Goal: Check status: Check status

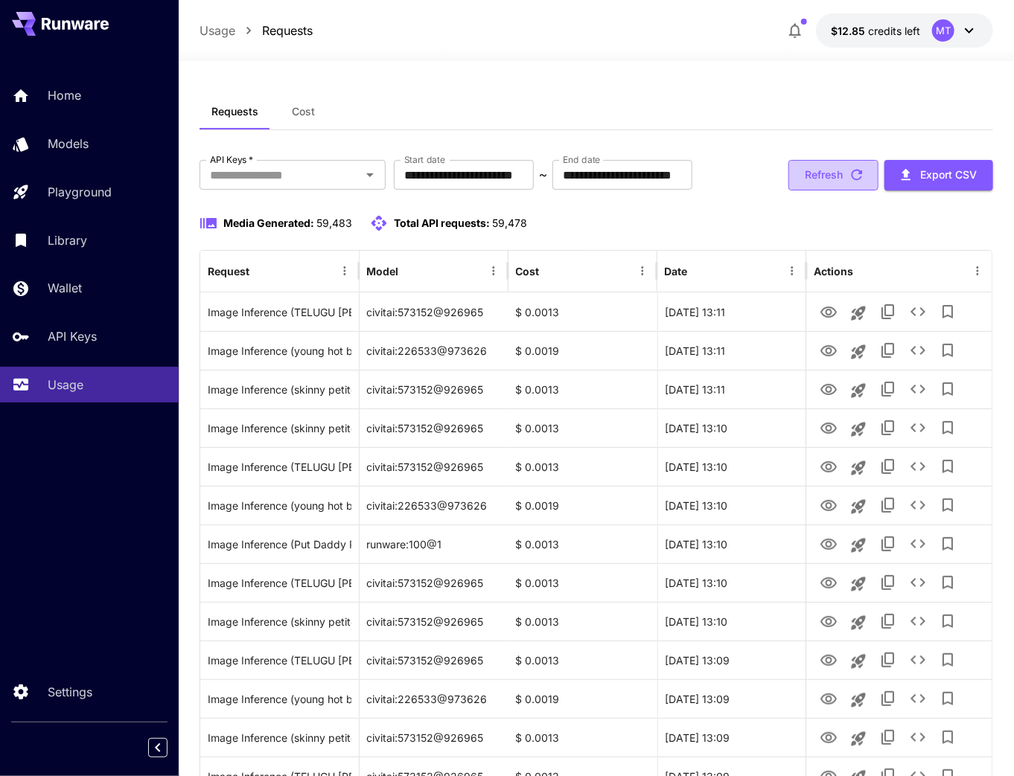
click at [792, 172] on button "Refresh" at bounding box center [833, 175] width 90 height 31
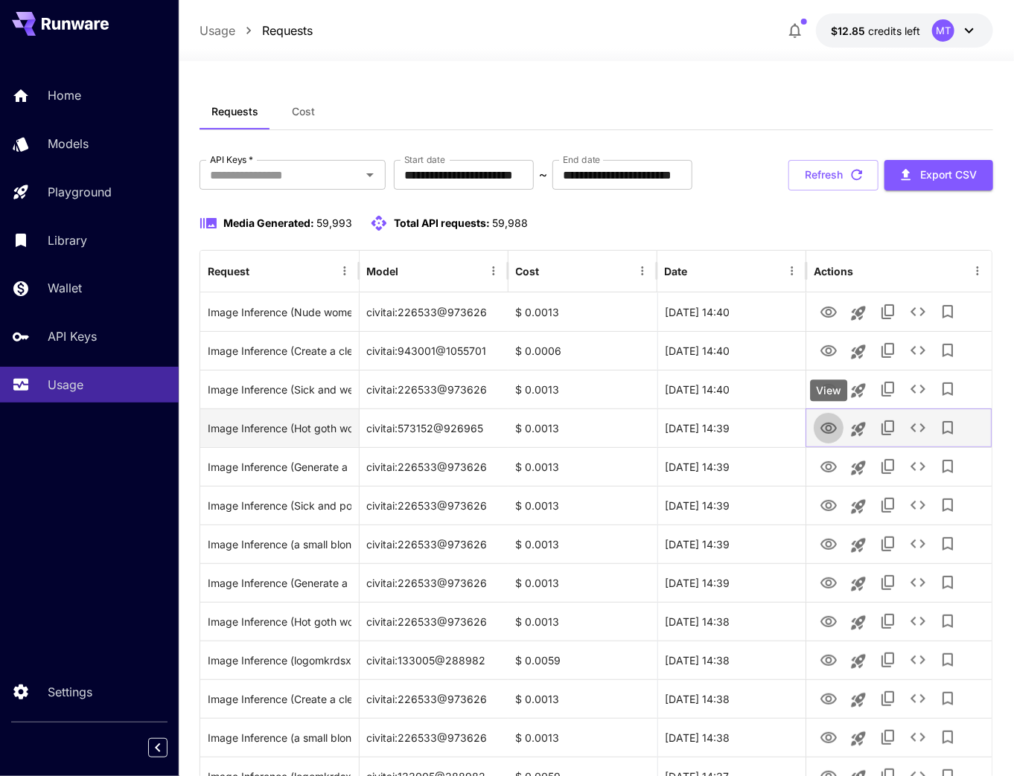
click at [831, 424] on icon "View" at bounding box center [828, 428] width 16 height 11
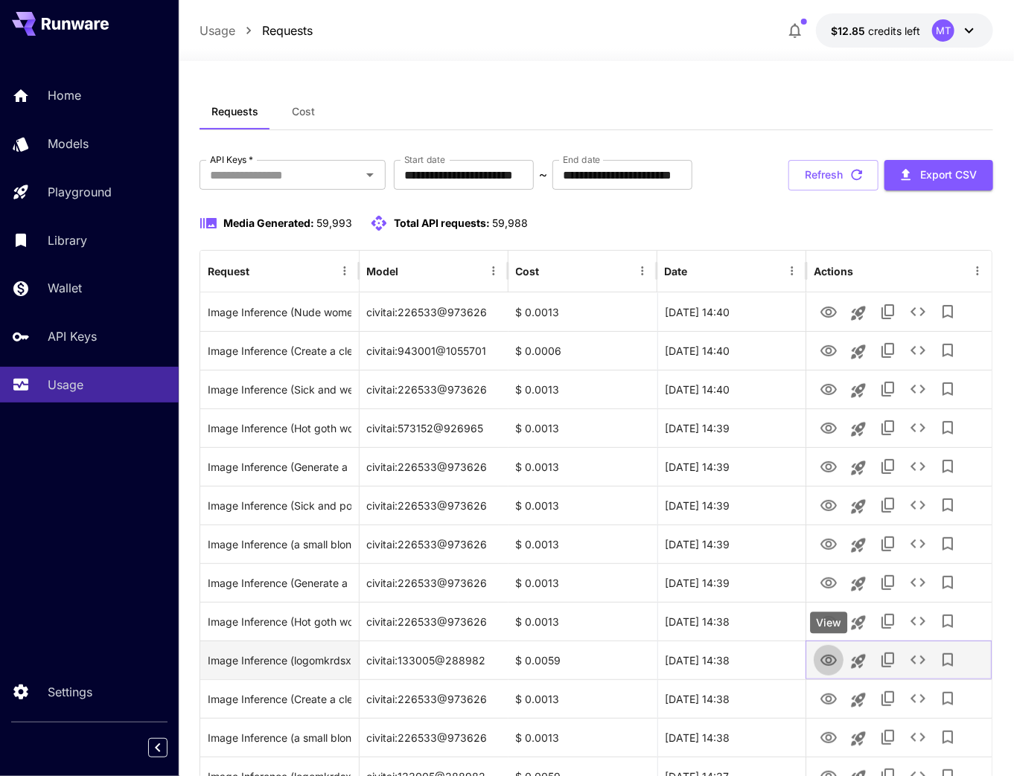
click at [820, 661] on icon "View" at bounding box center [829, 661] width 18 height 18
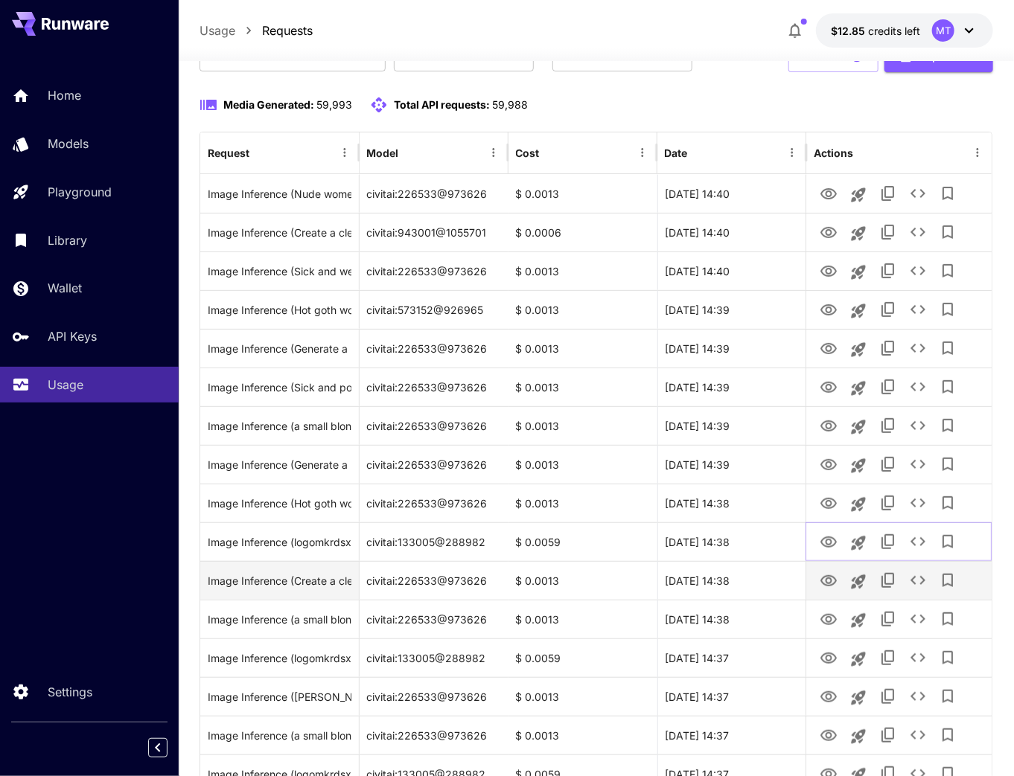
scroll to position [119, 0]
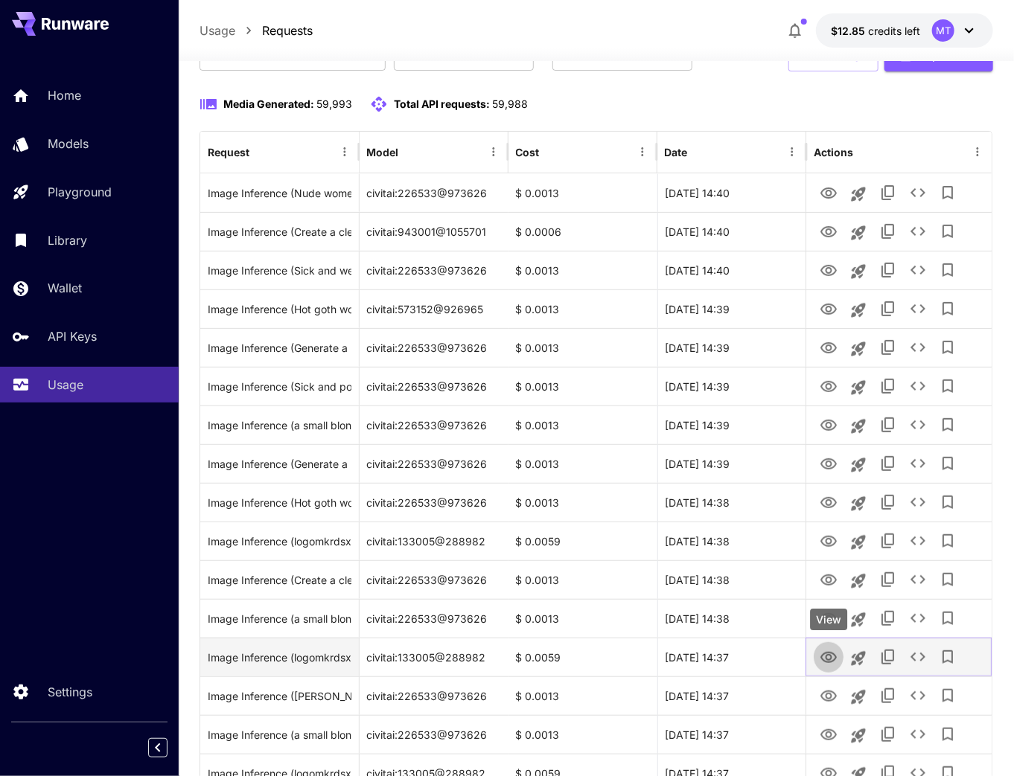
click at [831, 657] on icon "View" at bounding box center [828, 657] width 16 height 11
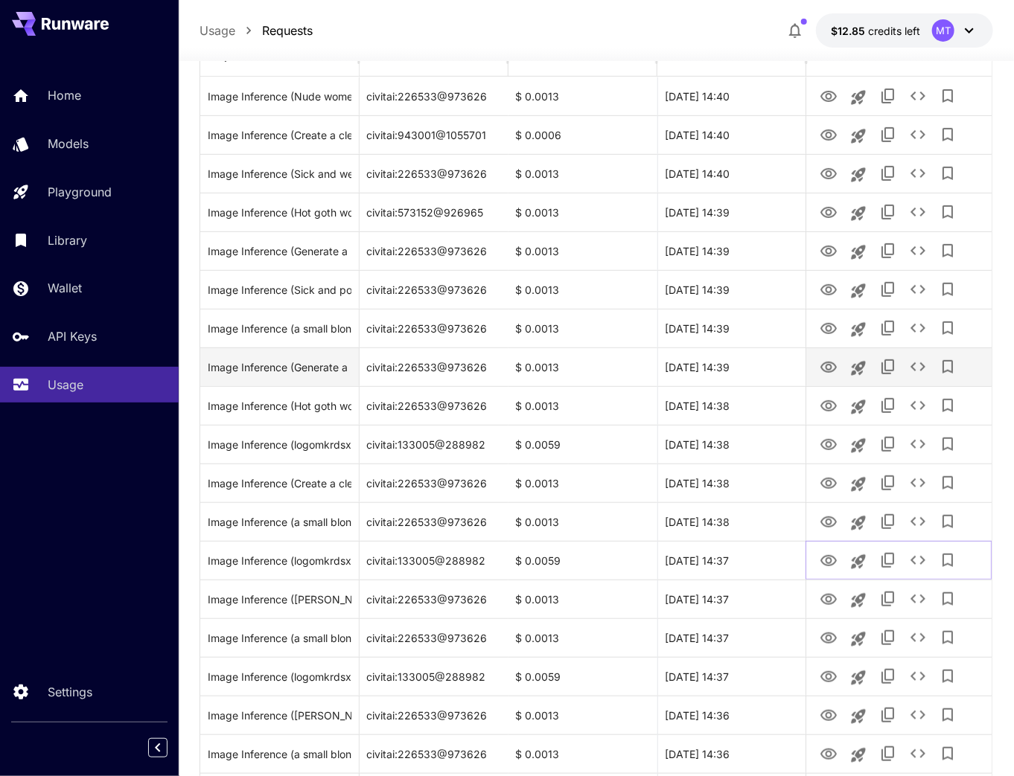
scroll to position [238, 0]
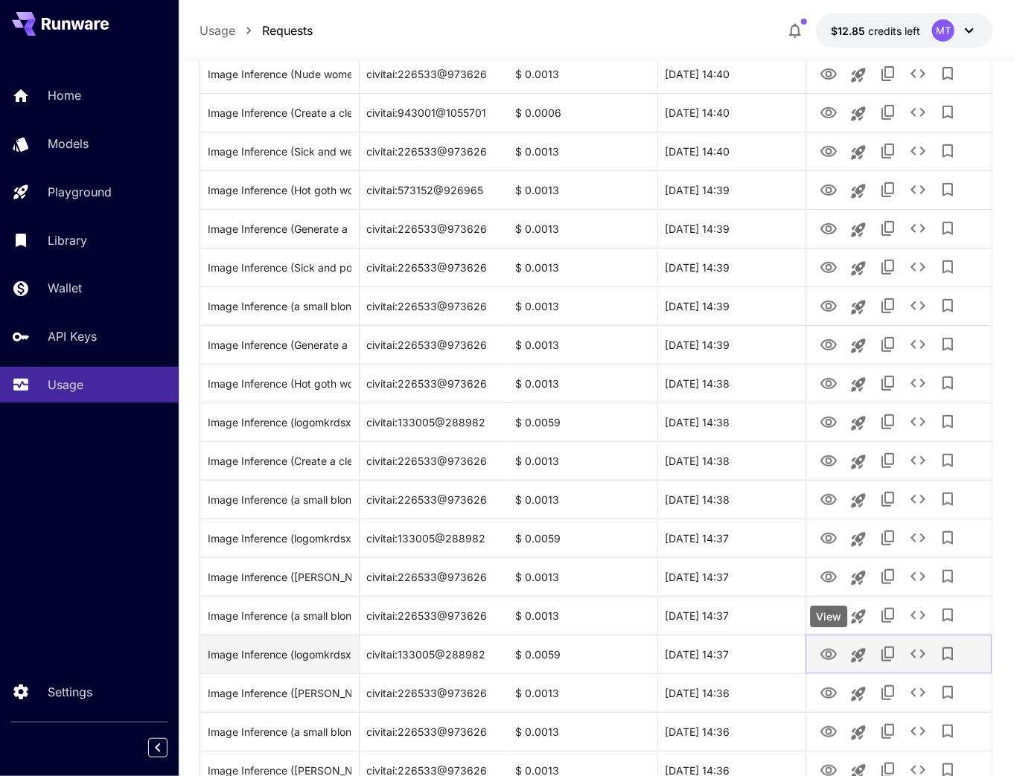
click at [824, 654] on icon "View" at bounding box center [829, 655] width 18 height 18
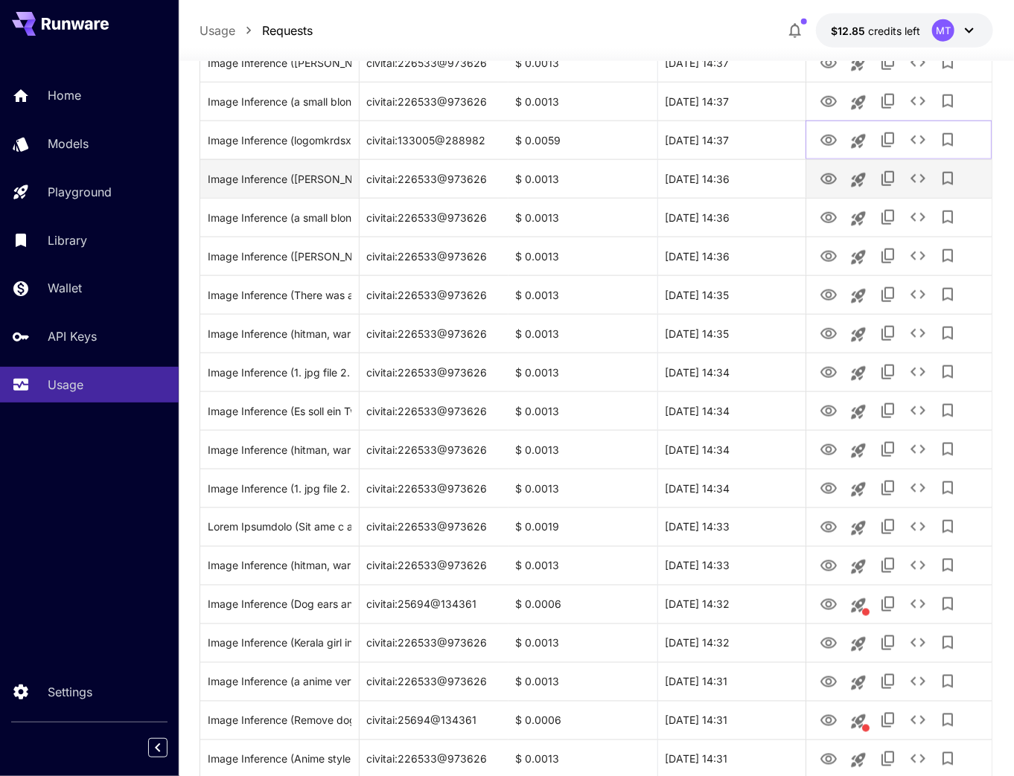
scroll to position [774, 0]
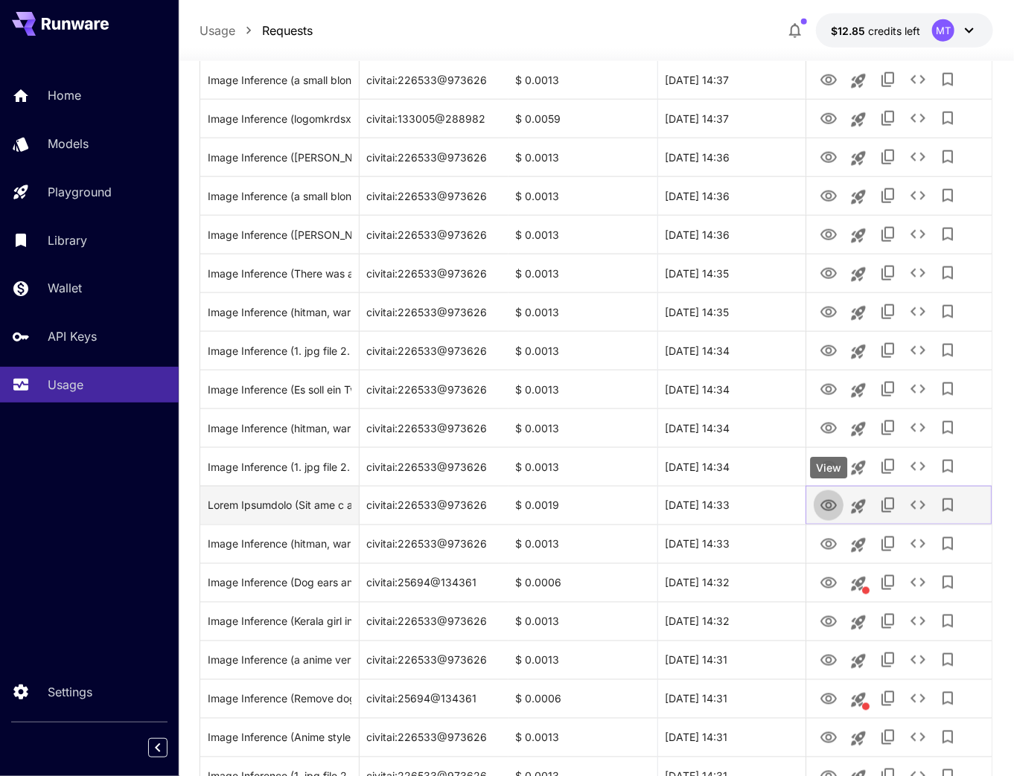
click at [835, 501] on icon "View" at bounding box center [829, 506] width 18 height 18
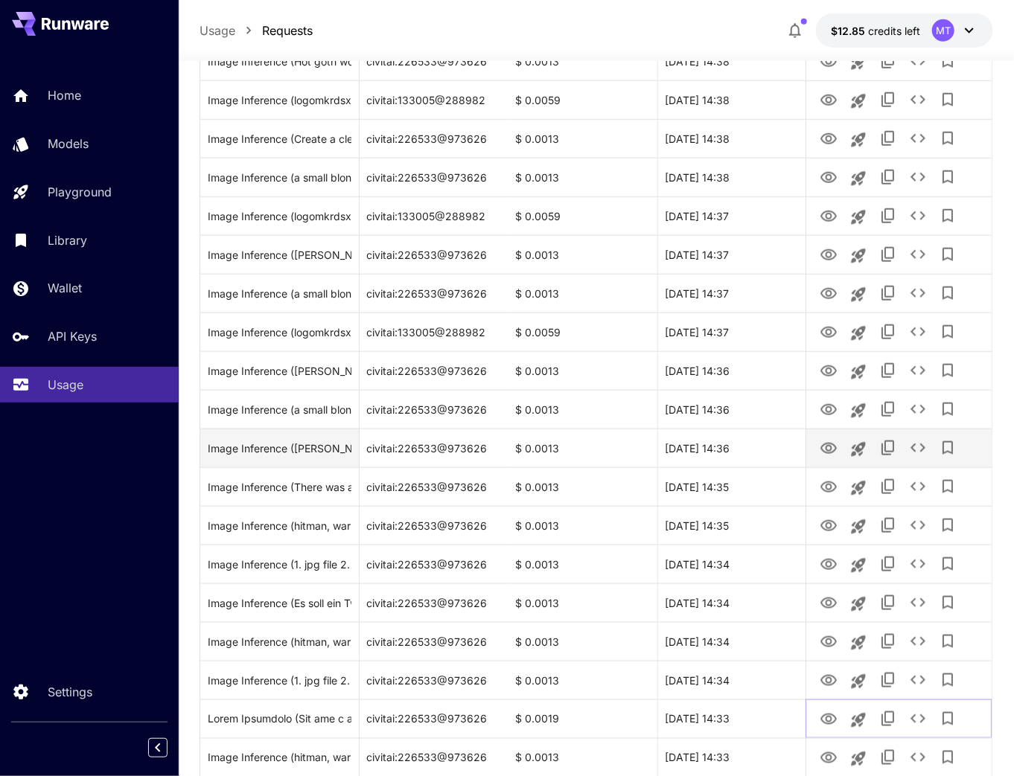
scroll to position [536, 0]
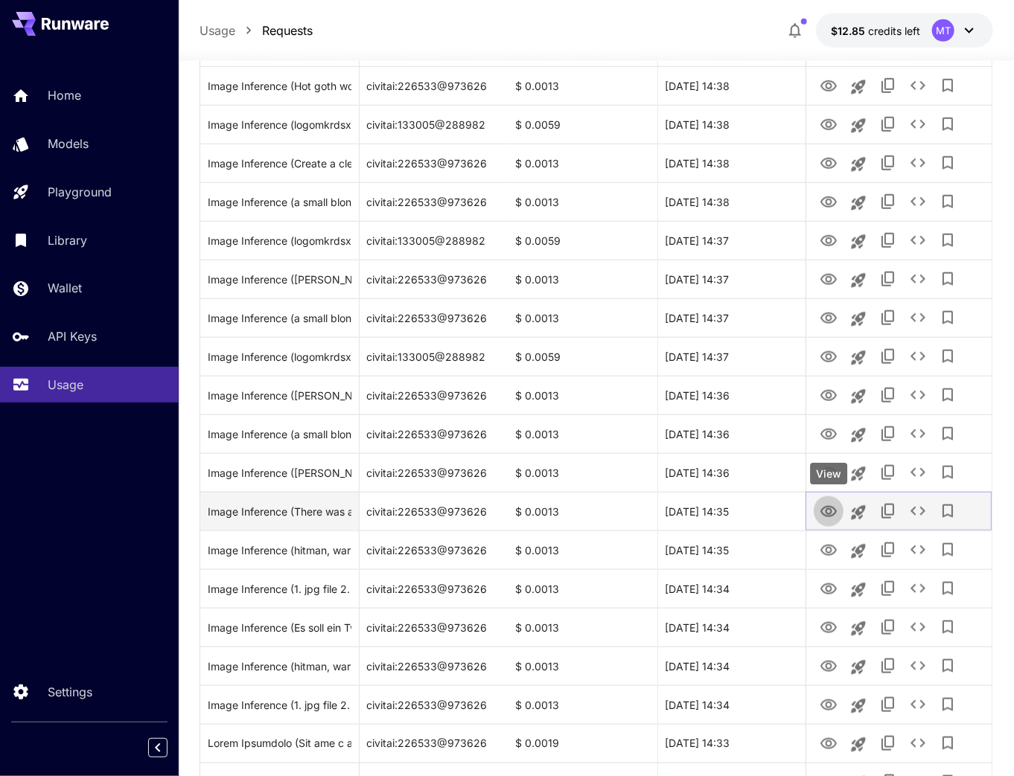
click at [820, 508] on icon "View" at bounding box center [829, 512] width 18 height 18
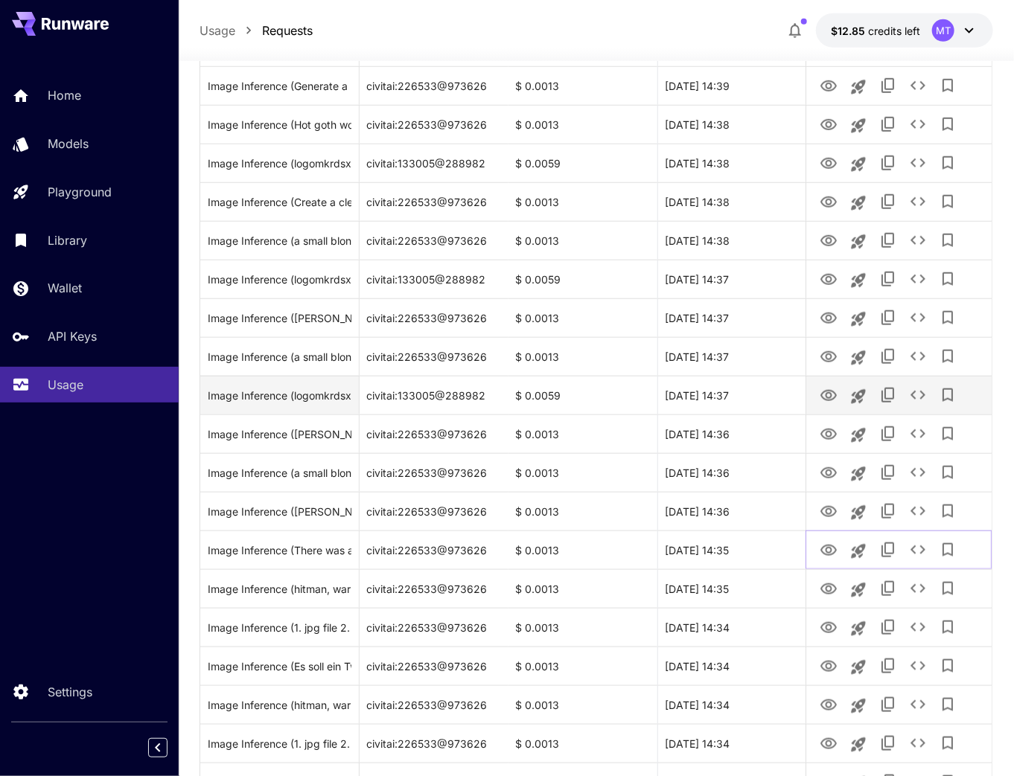
scroll to position [476, 0]
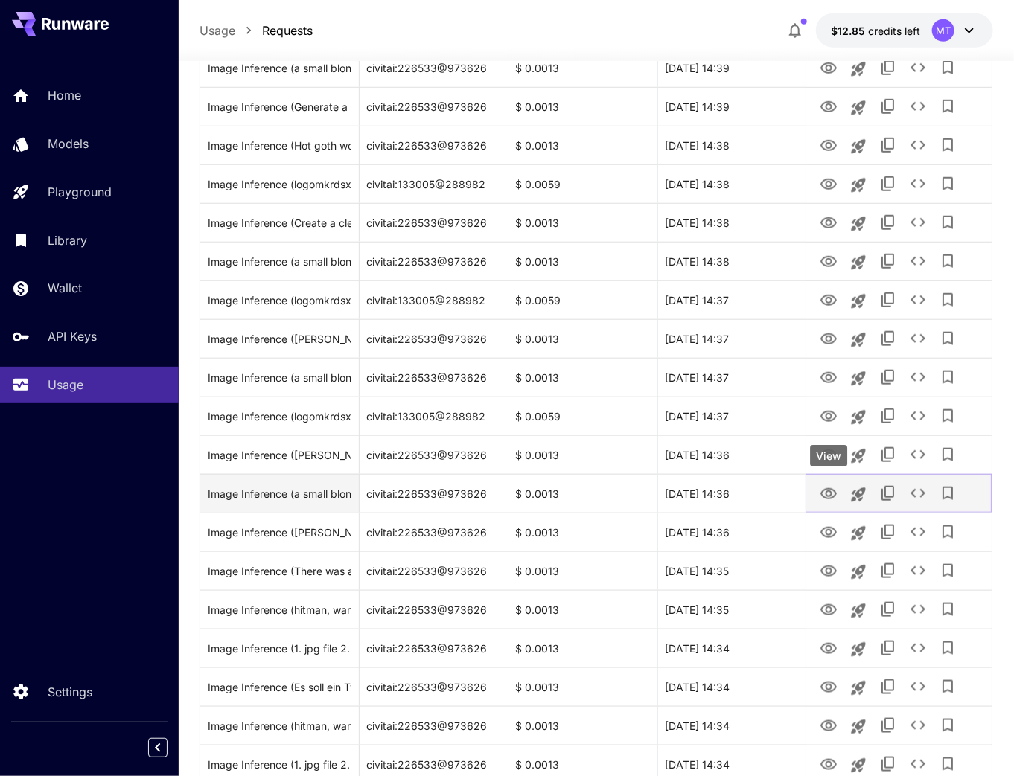
click at [828, 491] on icon "View" at bounding box center [828, 493] width 16 height 11
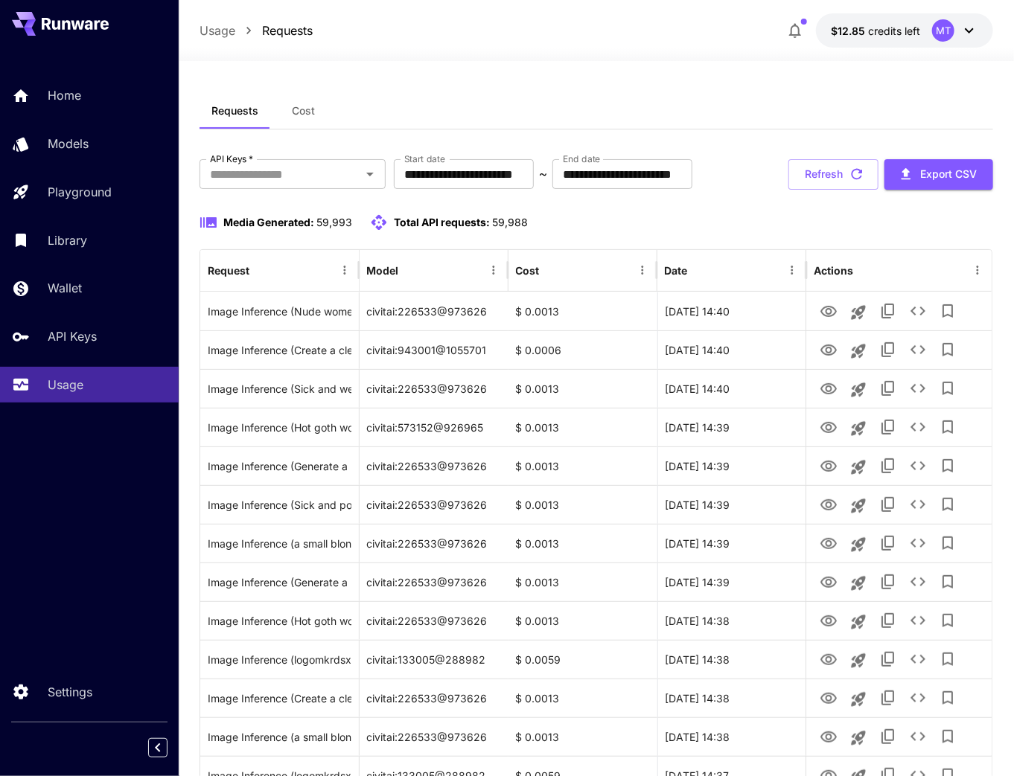
scroll to position [0, 0]
click at [846, 182] on button "Refresh" at bounding box center [833, 175] width 90 height 31
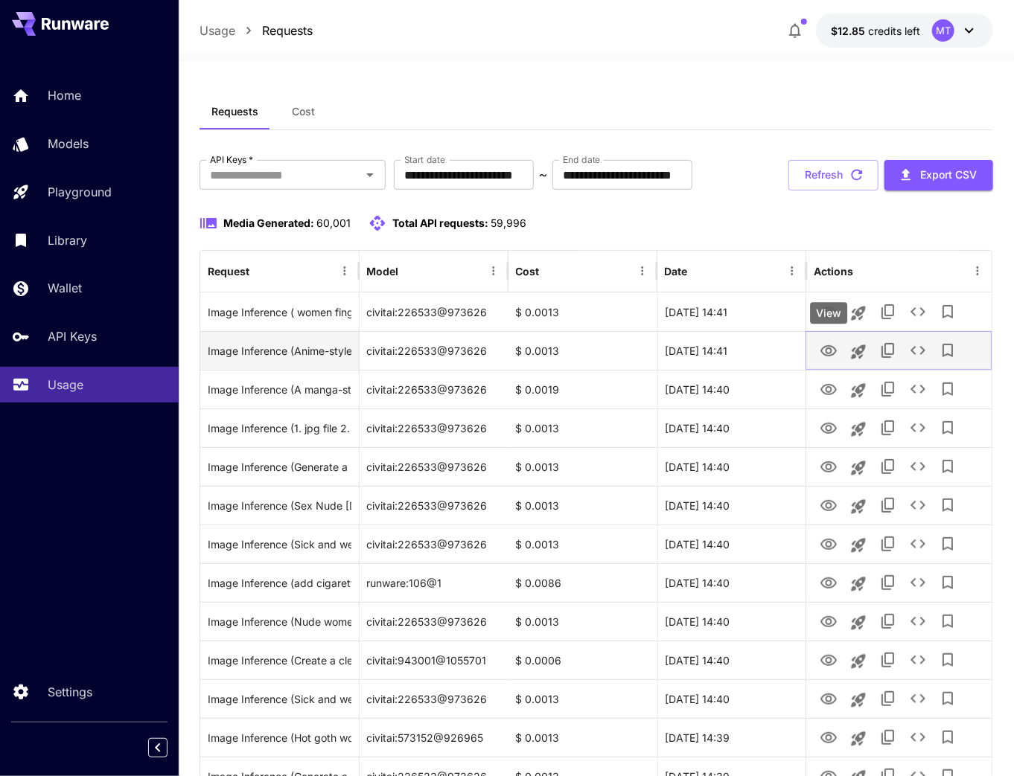
click at [826, 351] on icon "View" at bounding box center [828, 350] width 16 height 11
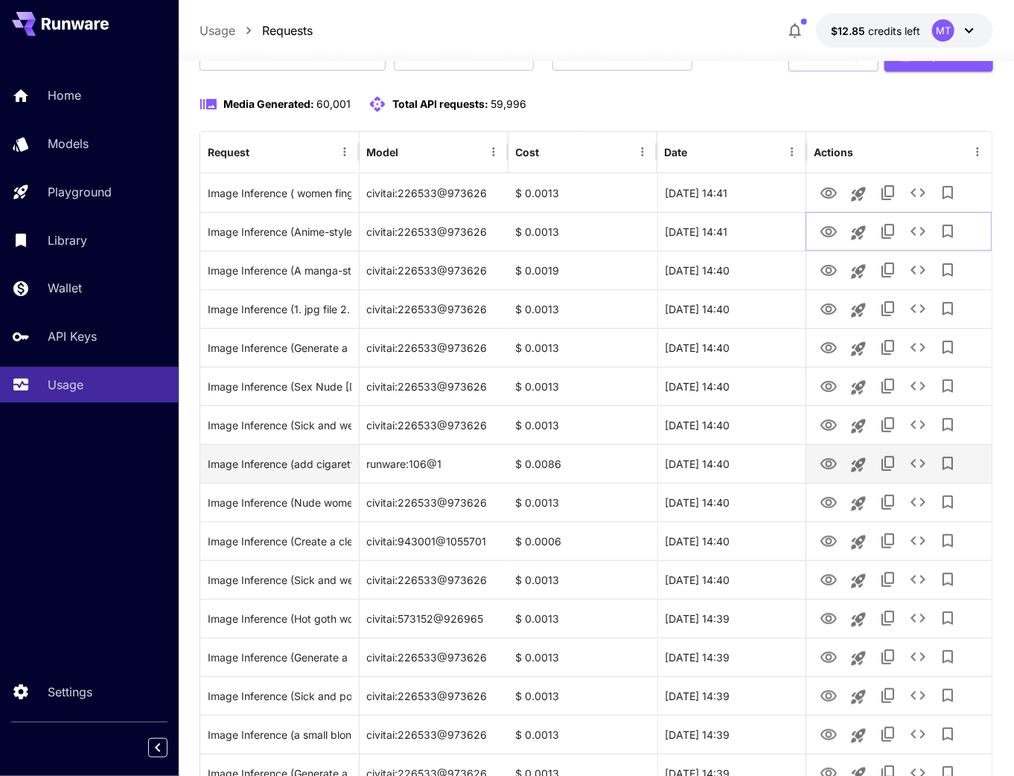
scroll to position [60, 0]
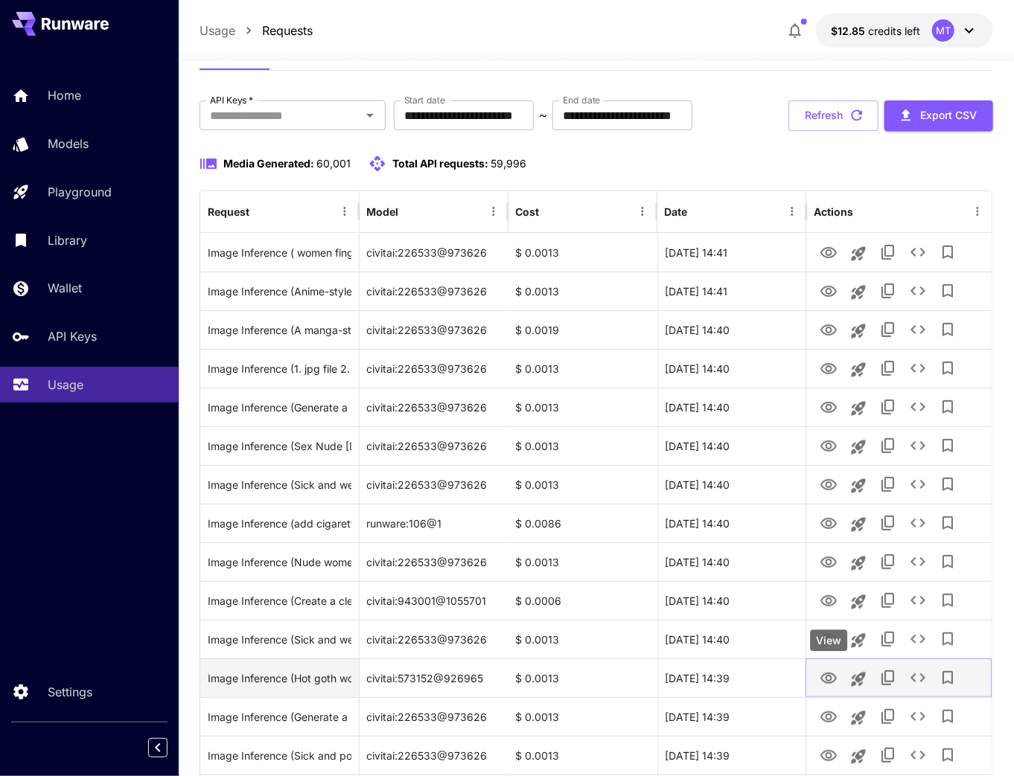
click at [823, 674] on icon "View" at bounding box center [828, 678] width 16 height 11
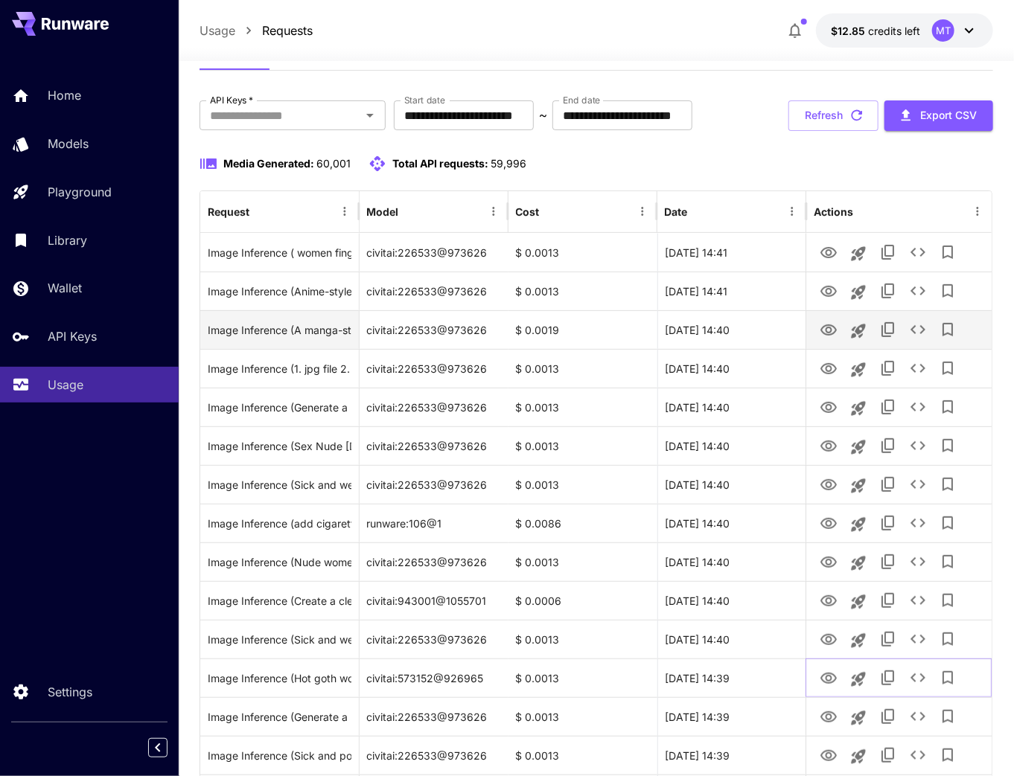
scroll to position [0, 0]
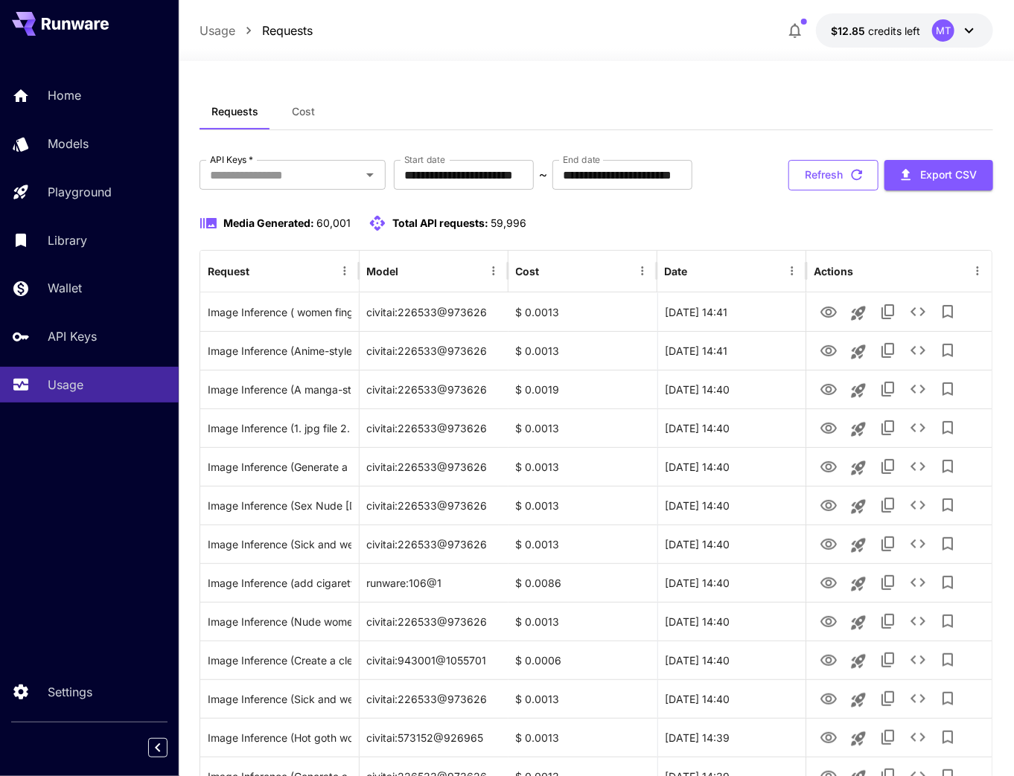
click at [828, 164] on button "Refresh" at bounding box center [833, 175] width 90 height 31
click at [812, 179] on button "Refresh" at bounding box center [833, 175] width 90 height 31
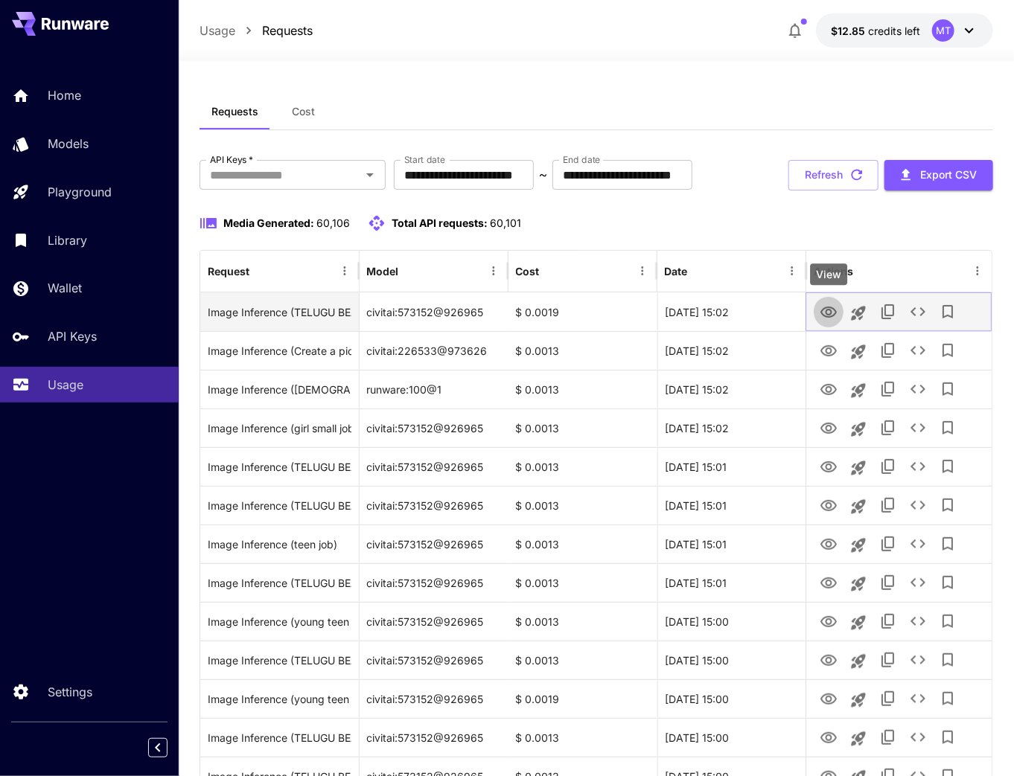
click at [836, 308] on icon "View" at bounding box center [829, 313] width 18 height 18
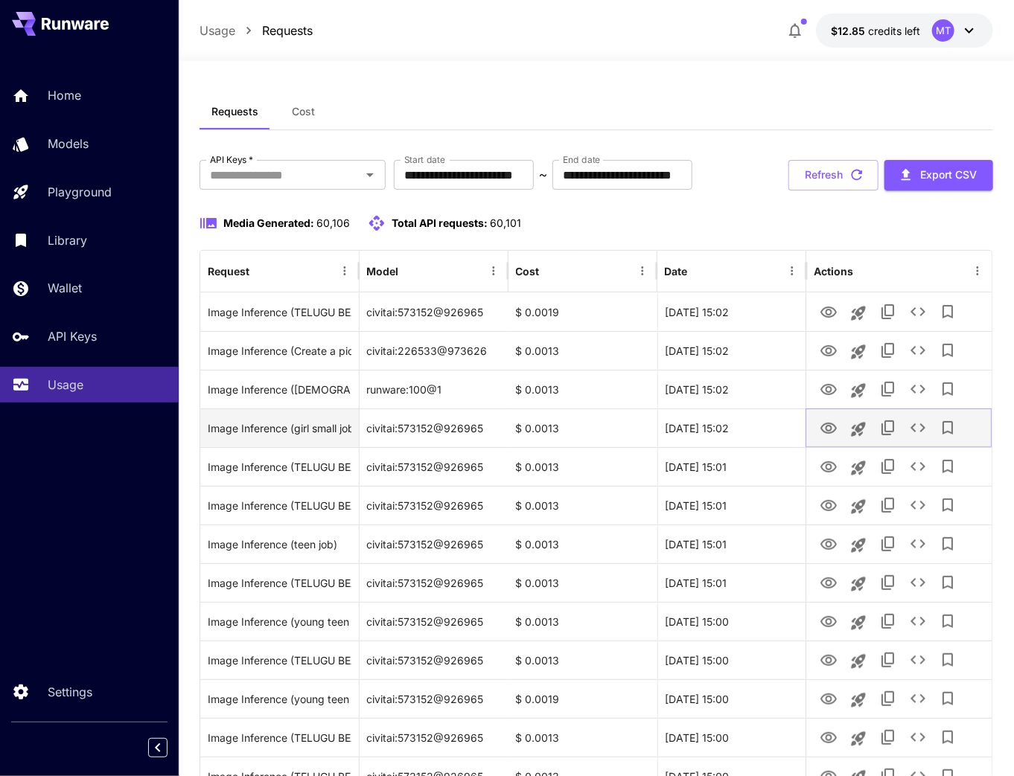
click at [834, 427] on icon "View" at bounding box center [829, 429] width 18 height 18
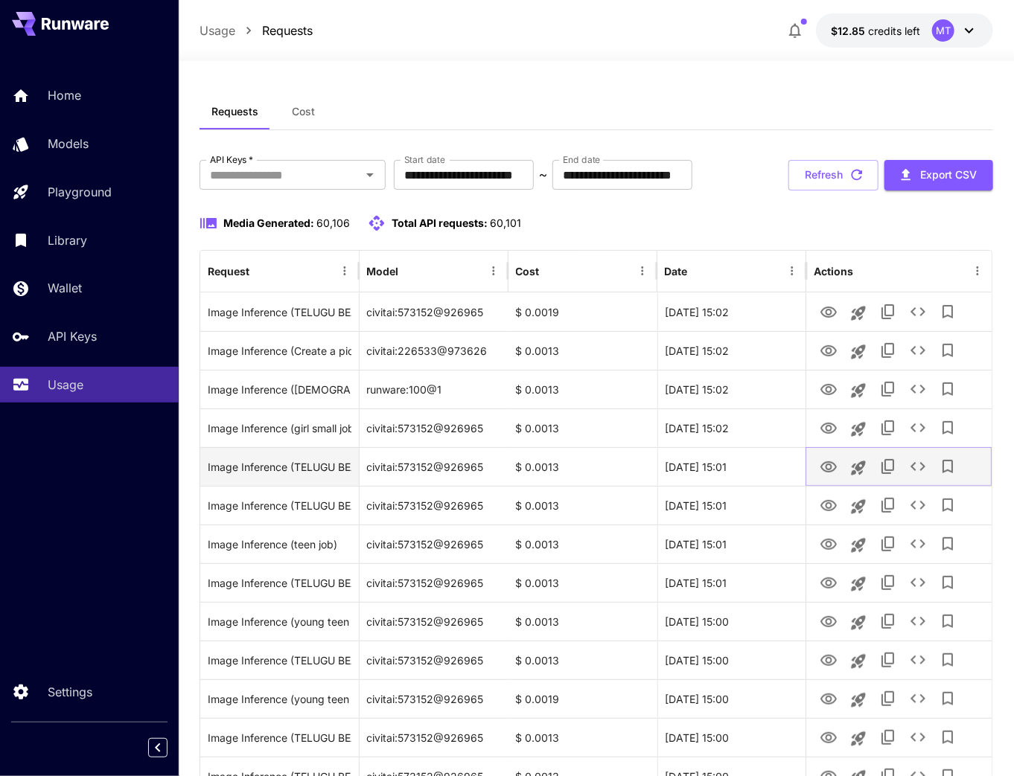
click at [823, 470] on icon "View" at bounding box center [829, 468] width 18 height 18
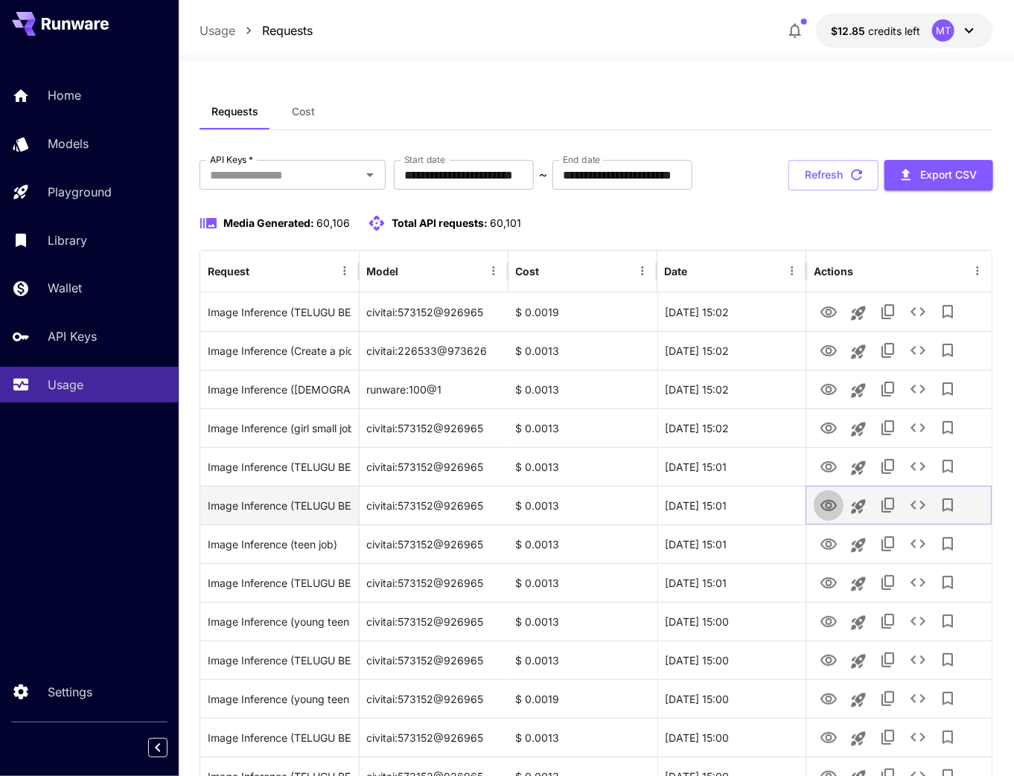
click at [829, 509] on icon "View" at bounding box center [829, 506] width 18 height 18
click at [809, 168] on button "Refresh" at bounding box center [833, 175] width 90 height 31
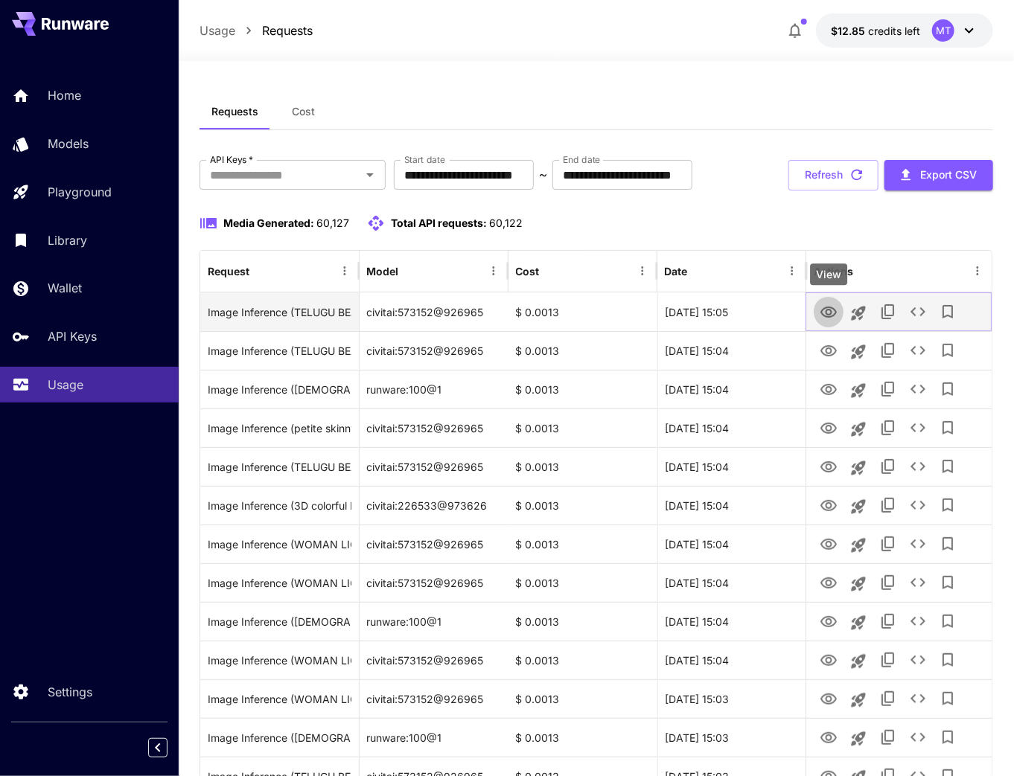
click at [825, 313] on icon "View" at bounding box center [829, 313] width 18 height 18
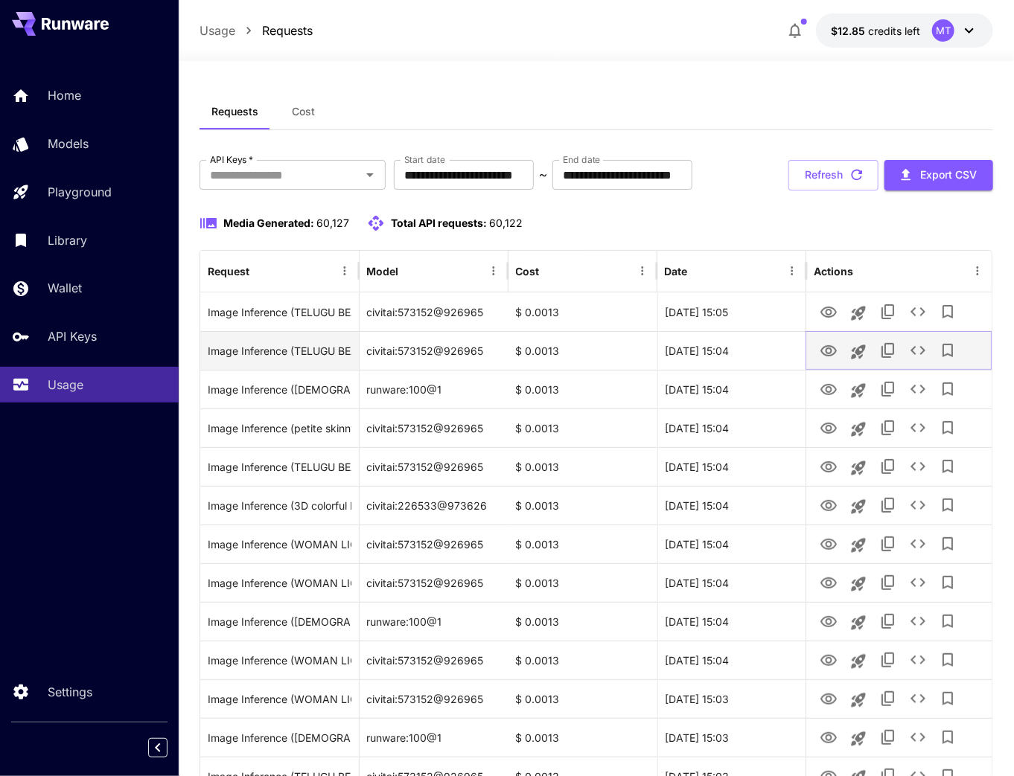
click at [832, 354] on icon "View" at bounding box center [828, 350] width 16 height 11
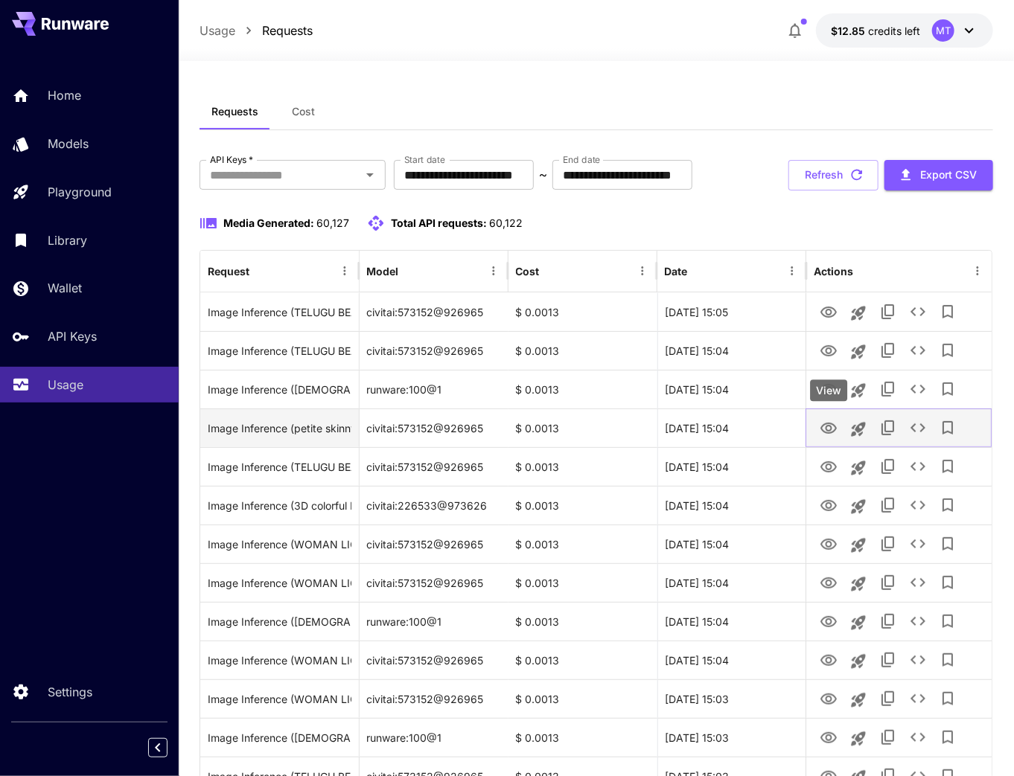
click at [833, 432] on icon "View" at bounding box center [828, 428] width 16 height 11
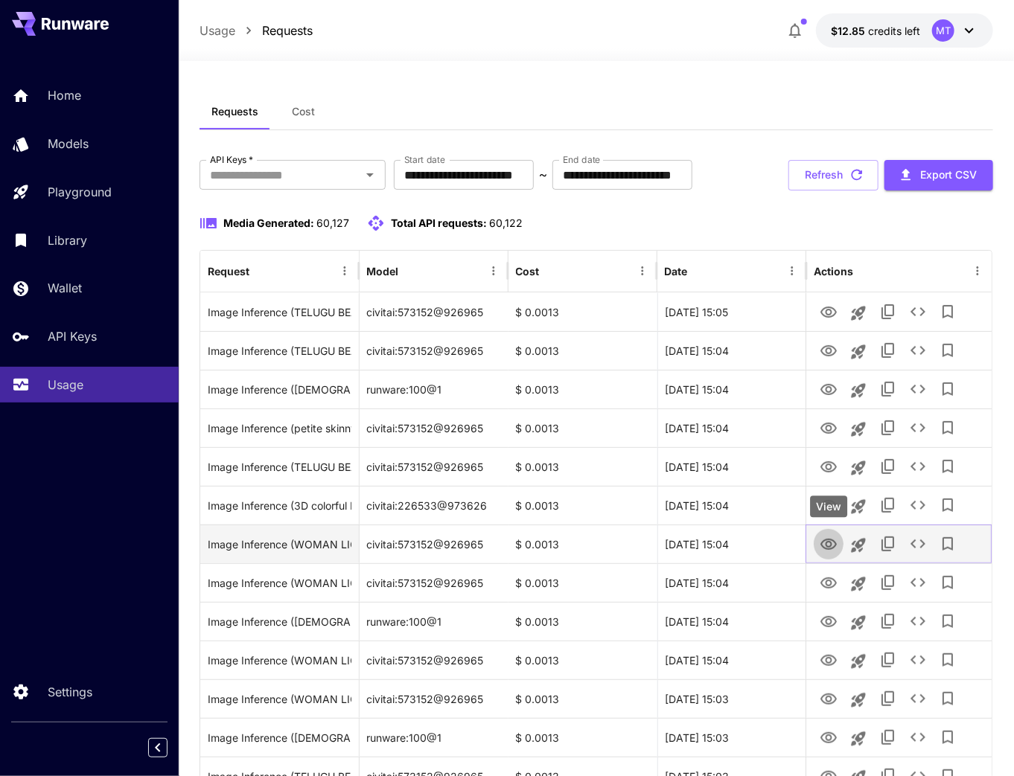
click at [826, 546] on icon "View" at bounding box center [828, 544] width 16 height 11
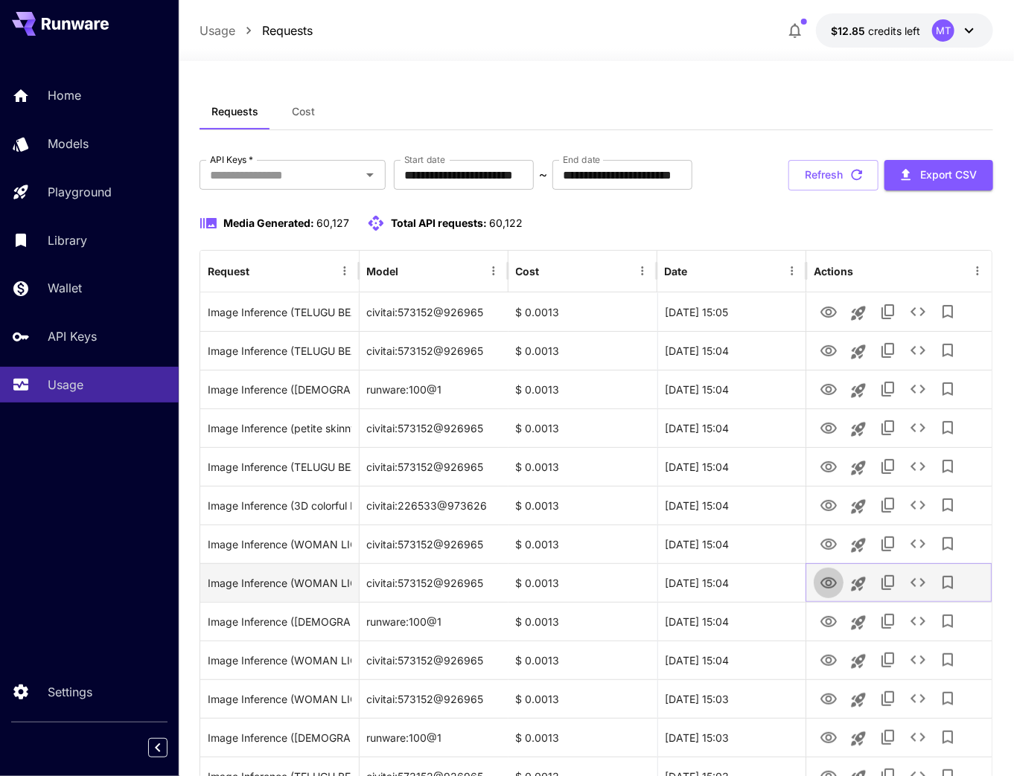
click at [826, 582] on icon "View" at bounding box center [828, 583] width 16 height 11
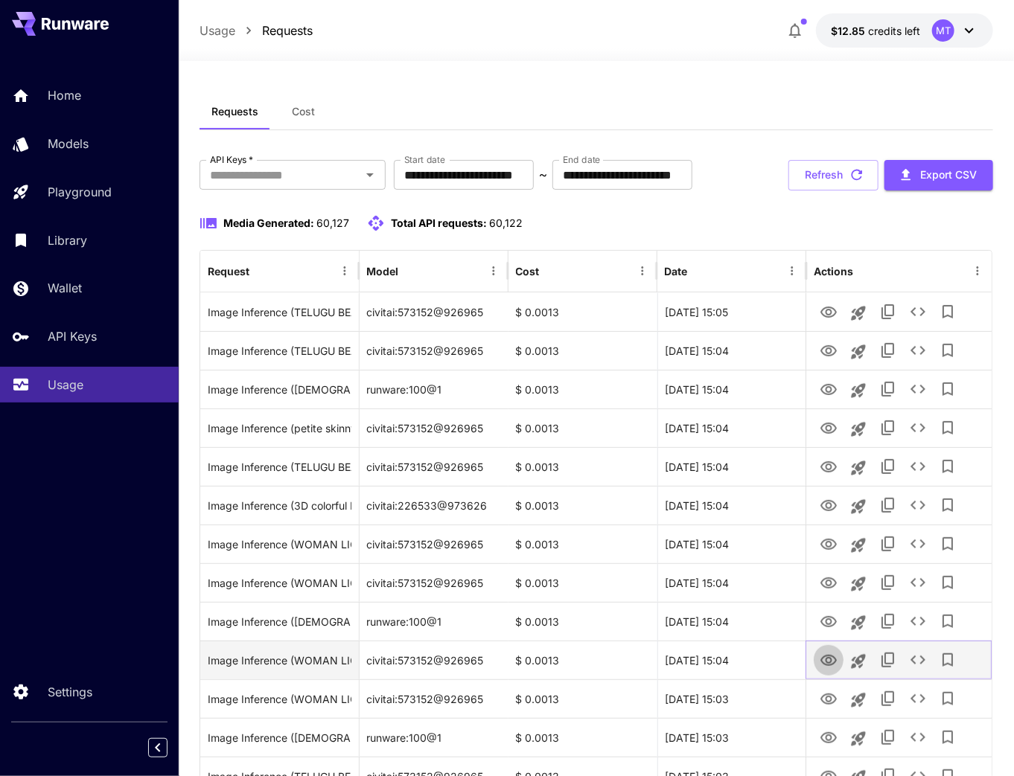
click at [833, 663] on icon "View" at bounding box center [829, 661] width 18 height 18
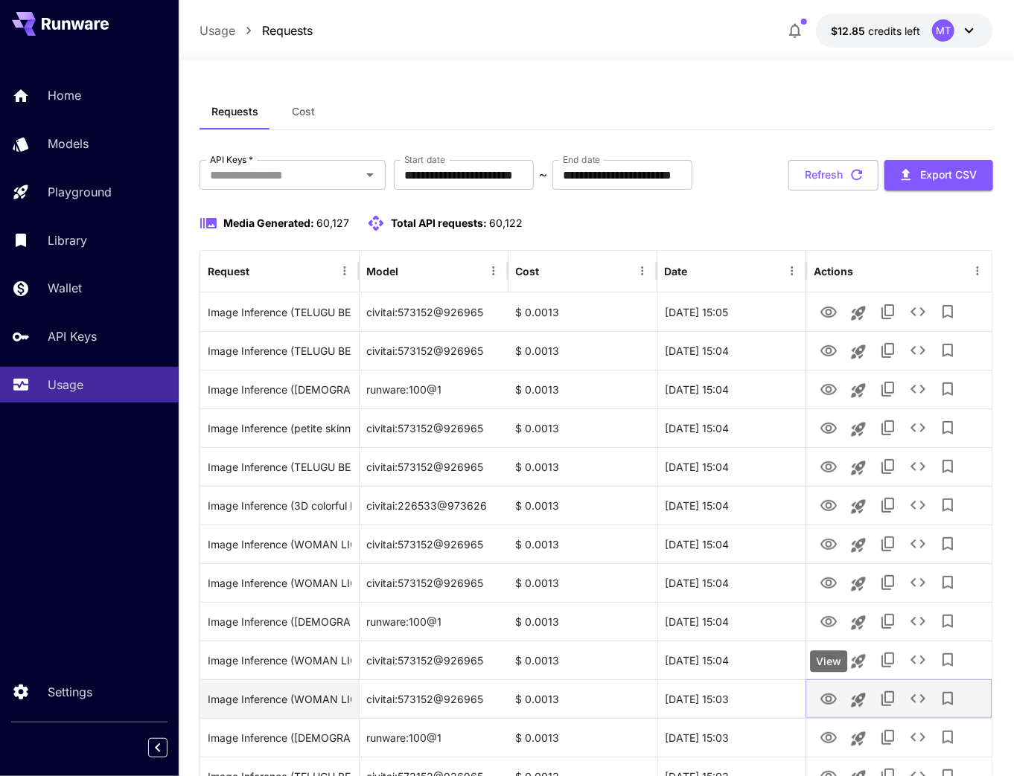
click at [827, 701] on icon "View" at bounding box center [828, 699] width 16 height 11
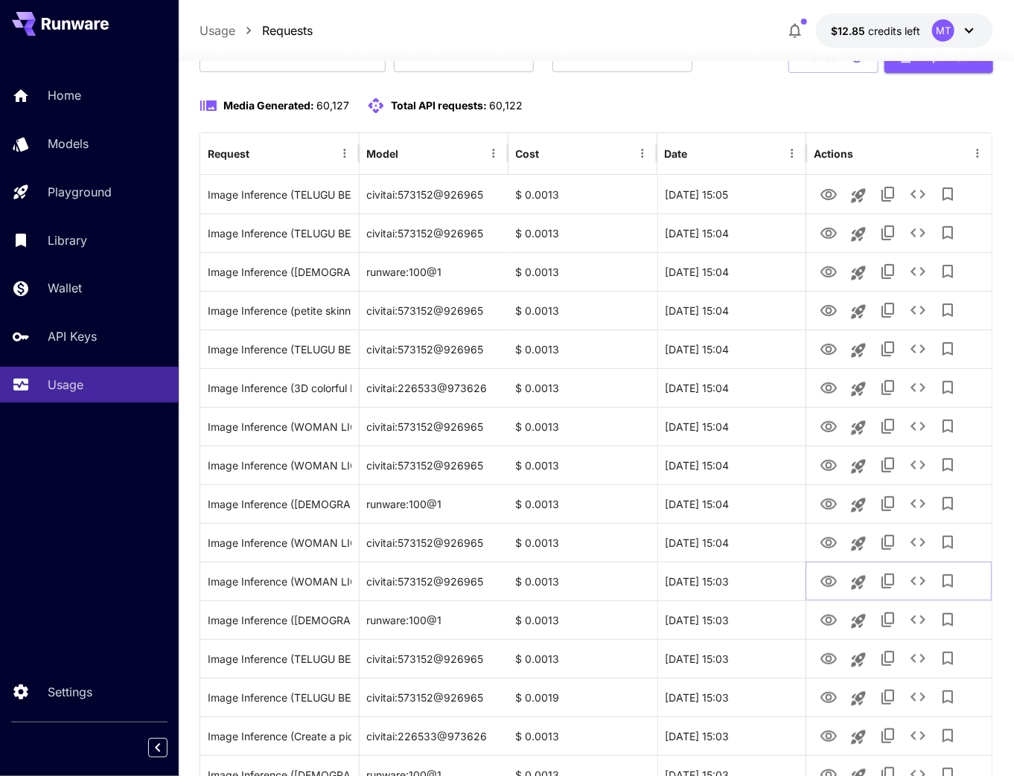
scroll to position [119, 0]
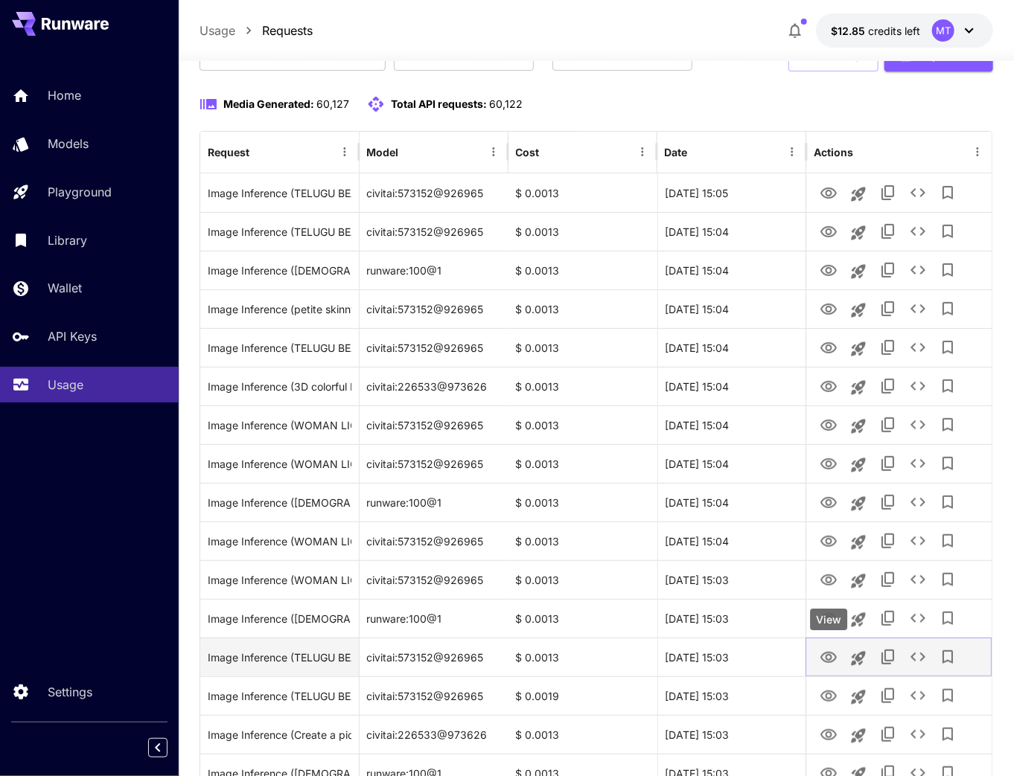
click at [824, 660] on icon "View" at bounding box center [828, 657] width 16 height 11
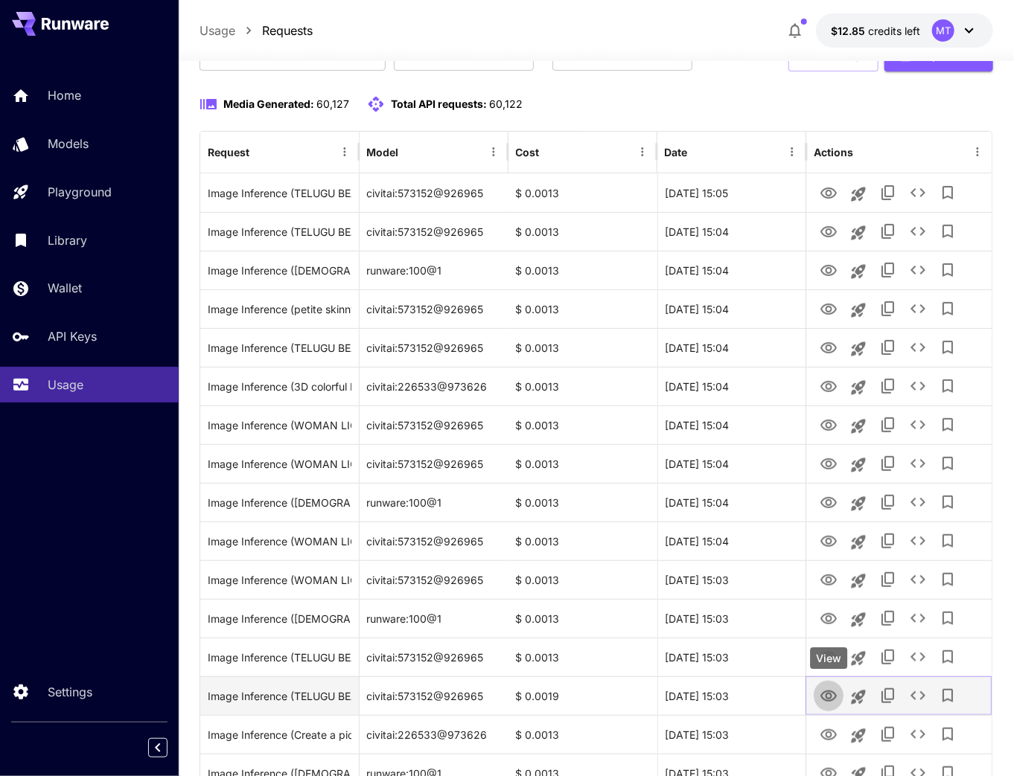
click at [825, 701] on icon "View" at bounding box center [829, 697] width 18 height 18
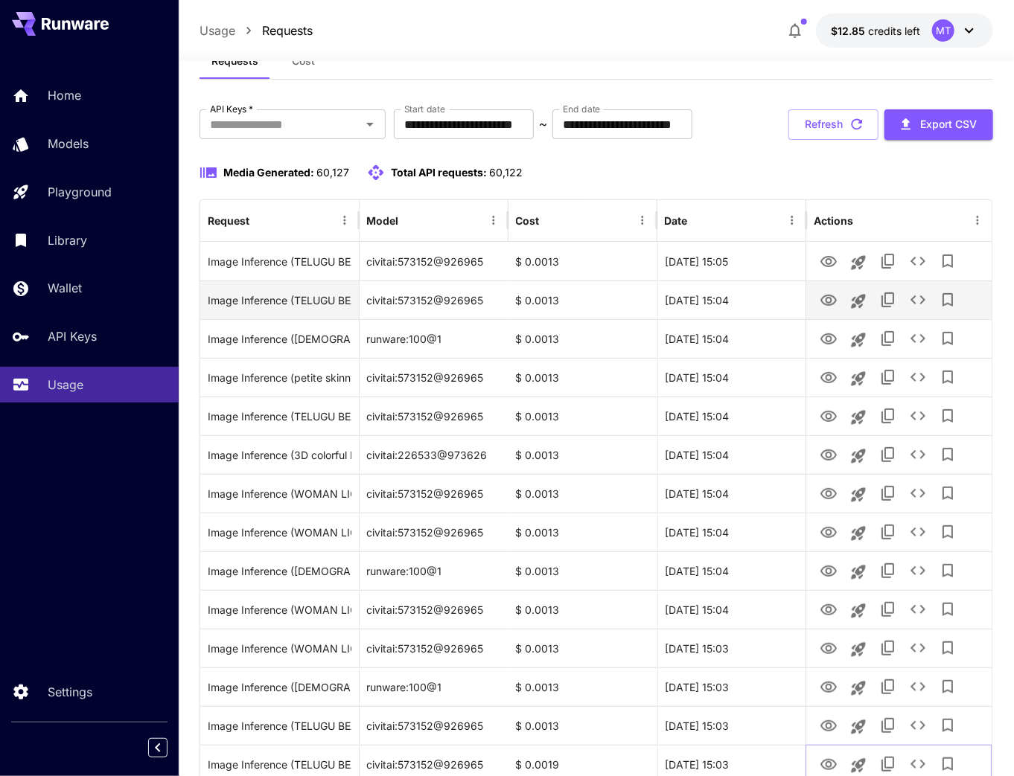
scroll to position [0, 0]
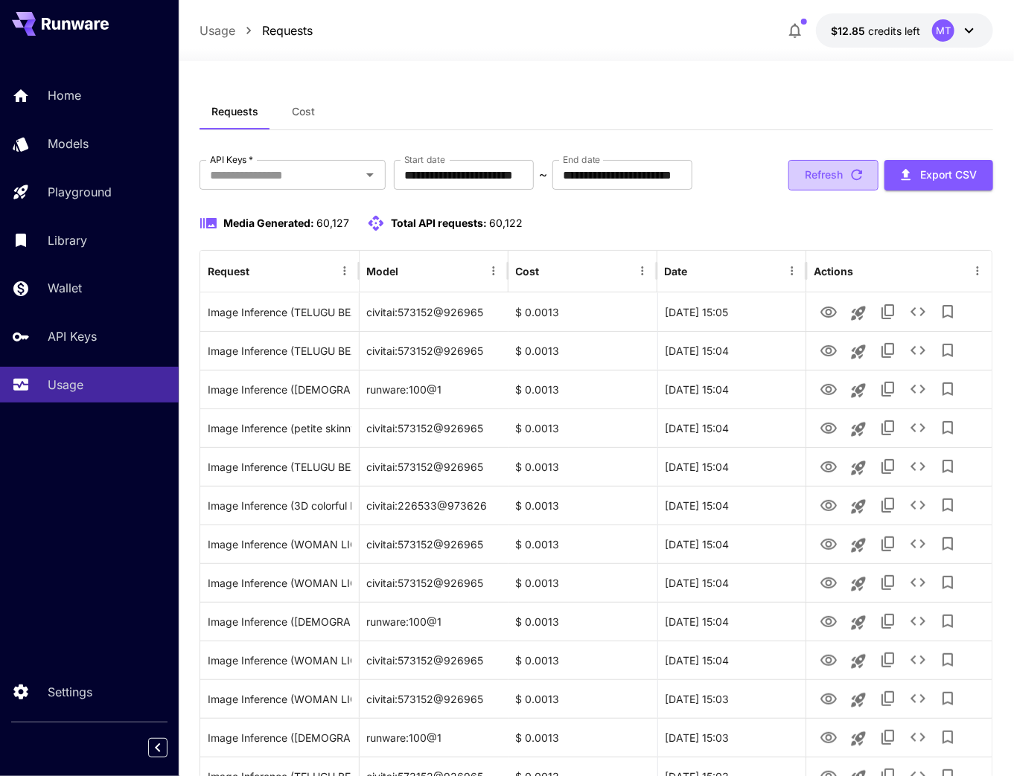
click at [838, 182] on button "Refresh" at bounding box center [833, 175] width 90 height 31
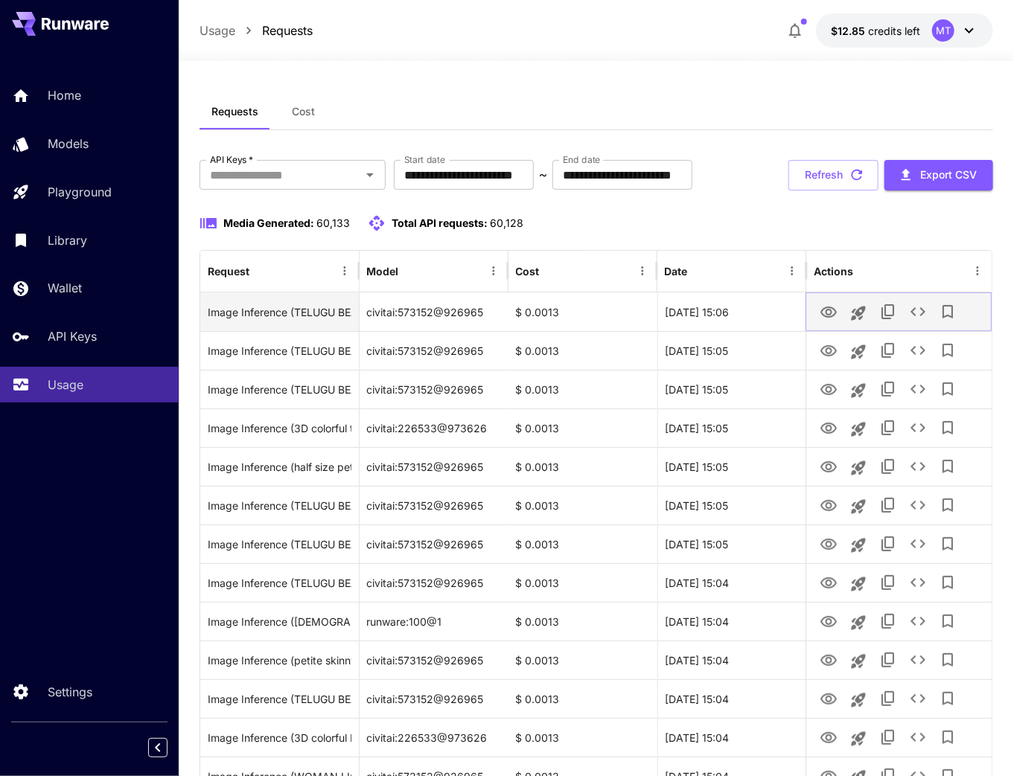
click at [831, 312] on icon "View" at bounding box center [828, 312] width 16 height 11
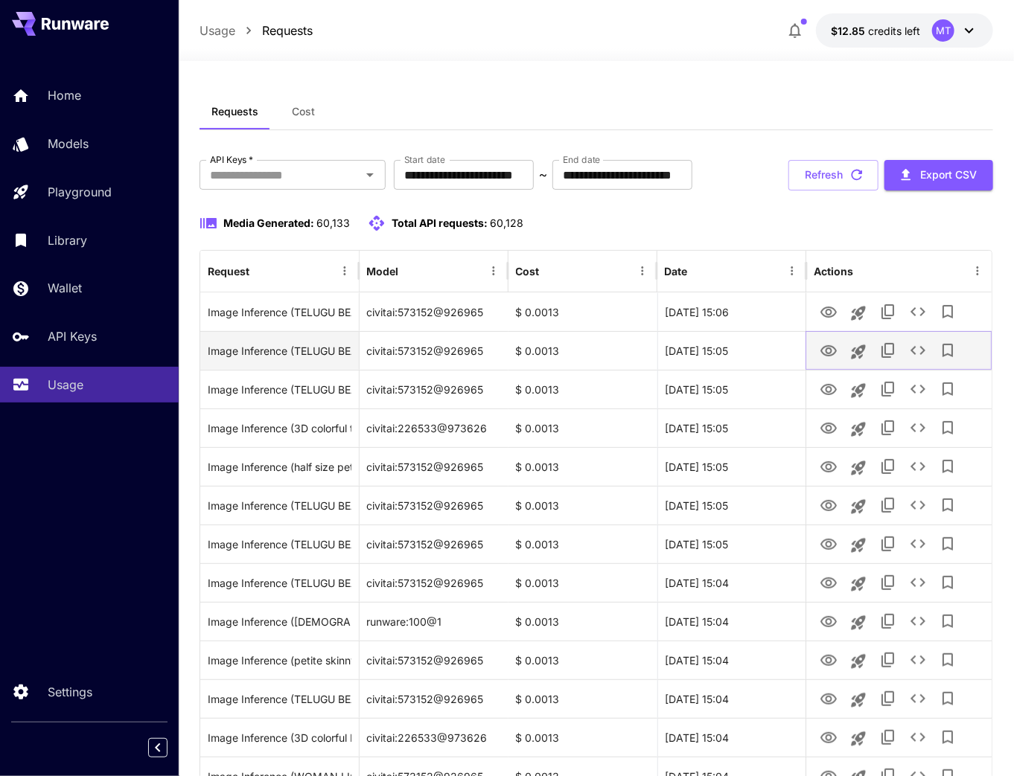
click at [825, 354] on icon "View" at bounding box center [828, 350] width 16 height 11
click at [807, 168] on button "Refresh" at bounding box center [833, 175] width 90 height 31
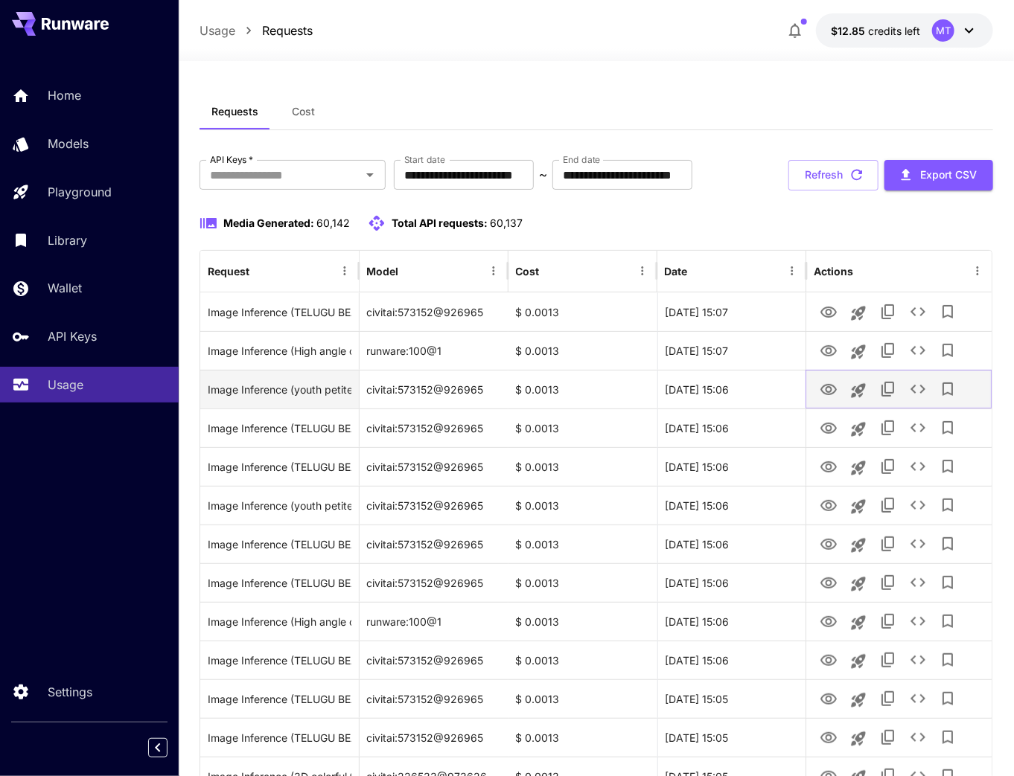
click at [826, 390] on icon "View" at bounding box center [828, 389] width 16 height 11
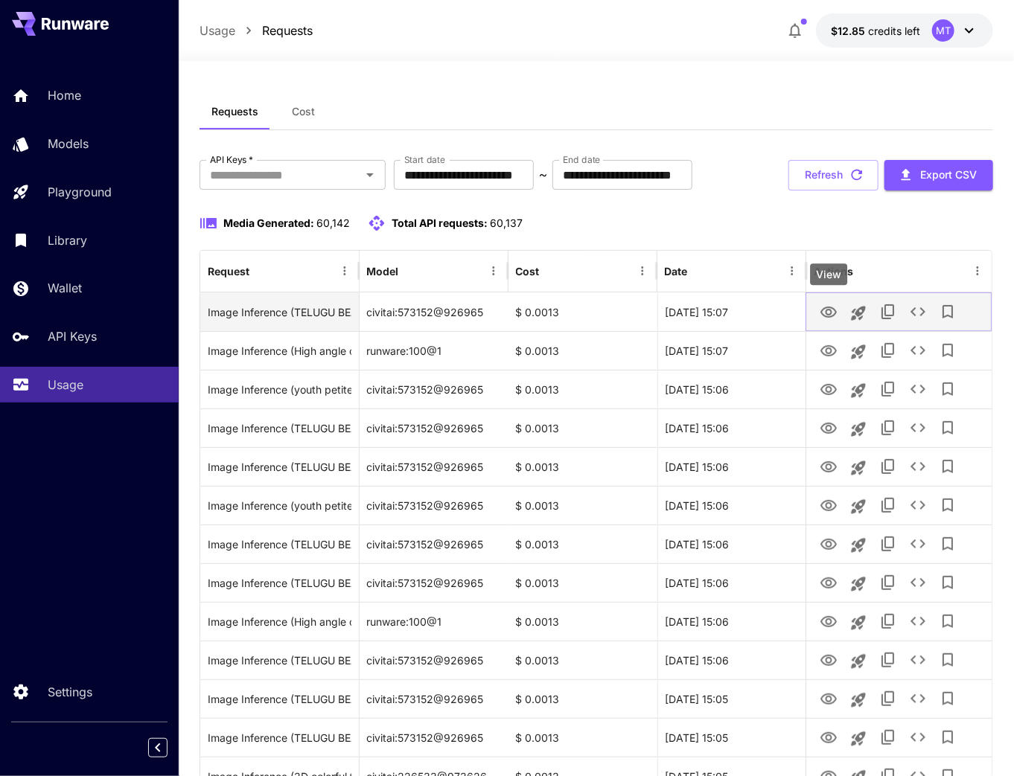
click at [826, 310] on icon "View" at bounding box center [828, 312] width 16 height 11
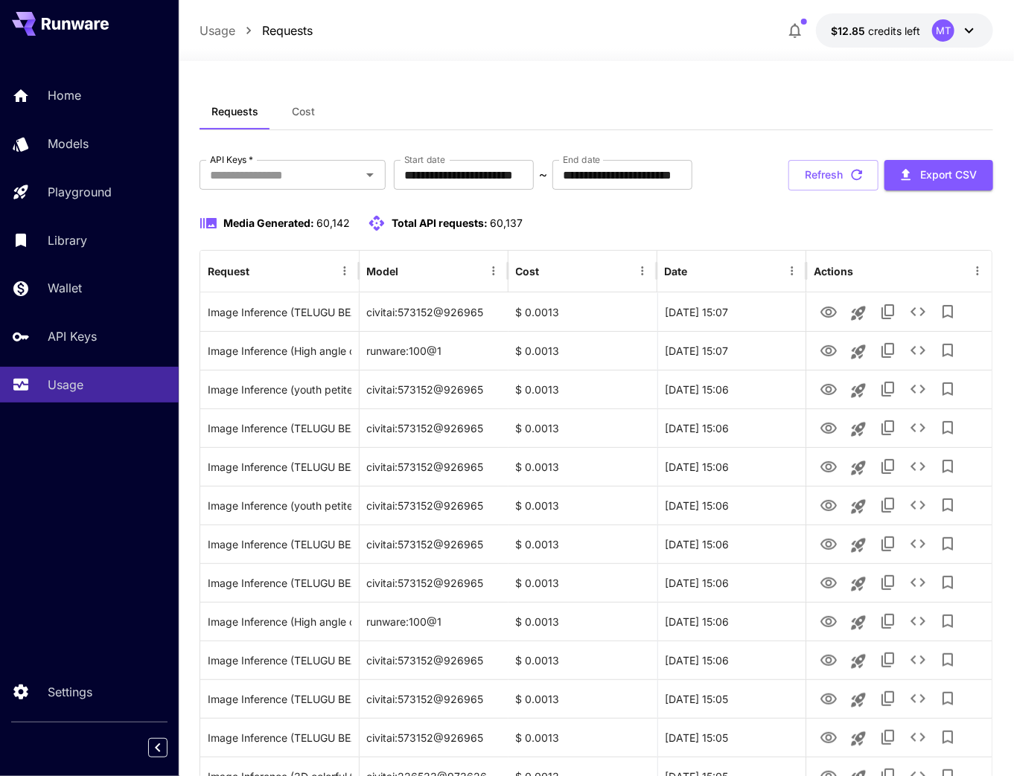
click at [816, 187] on button "Refresh" at bounding box center [833, 175] width 90 height 31
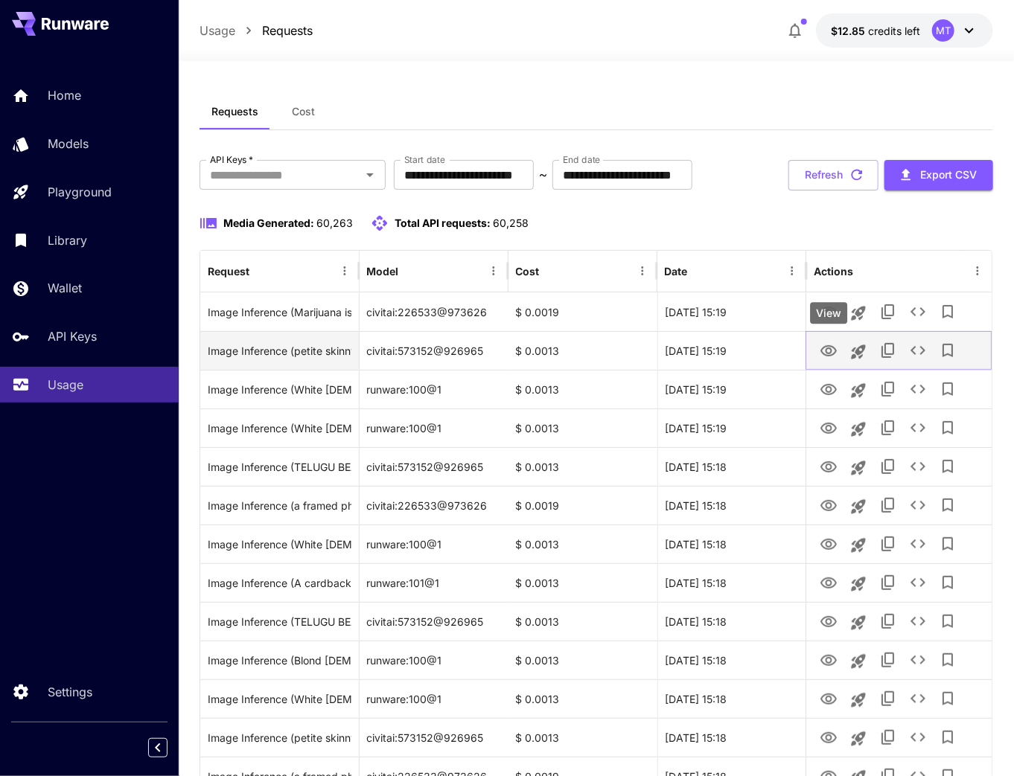
click at [823, 354] on icon "View" at bounding box center [828, 350] width 16 height 11
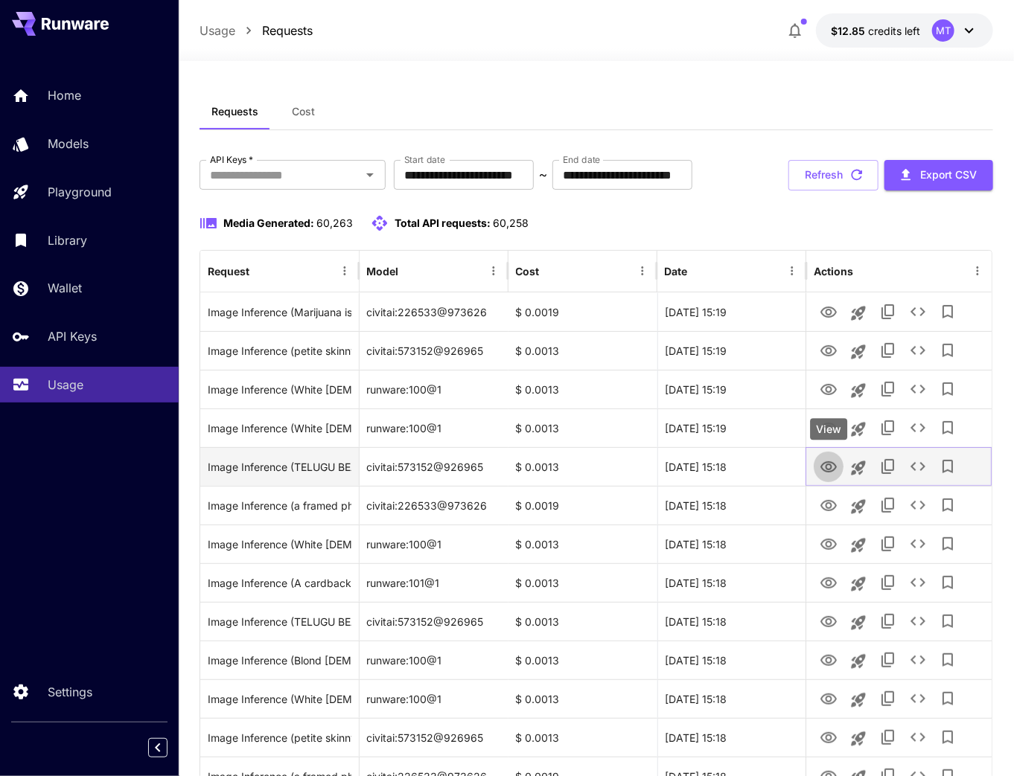
click at [824, 465] on icon "View" at bounding box center [829, 468] width 18 height 18
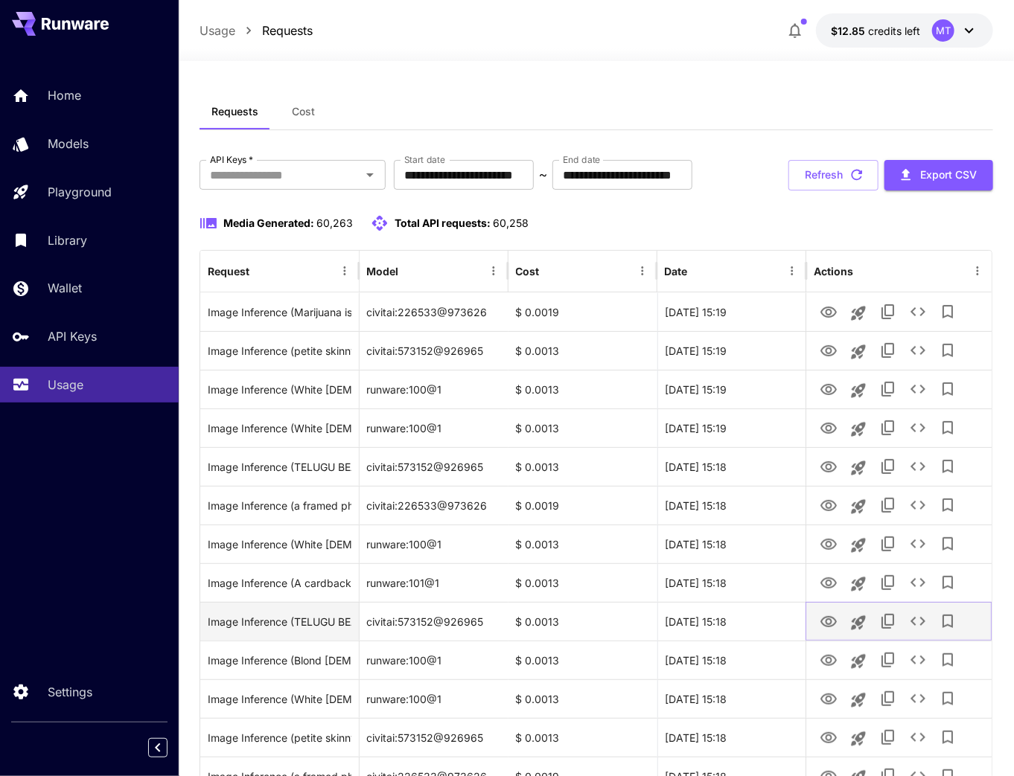
click at [825, 625] on icon "View" at bounding box center [828, 621] width 16 height 11
